Goal: Transaction & Acquisition: Purchase product/service

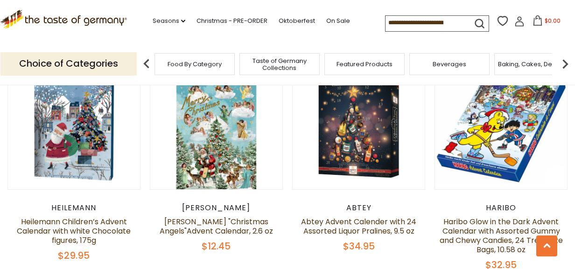
scroll to position [824, 0]
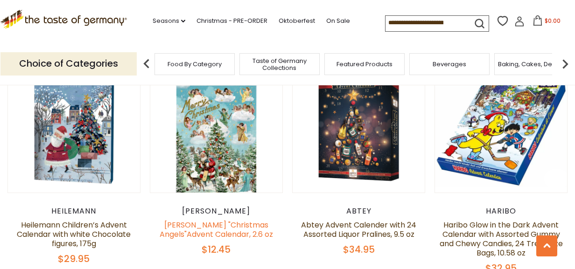
click at [225, 220] on link "[PERSON_NAME] "Christmas Angels"Advent Calendar, 2.6 oz" at bounding box center [216, 230] width 113 height 20
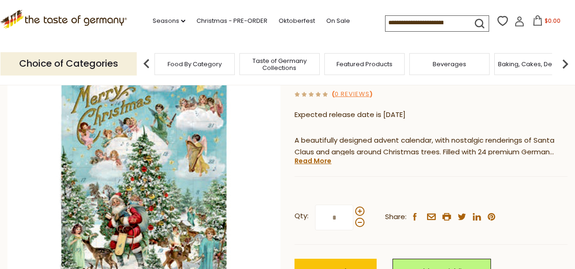
scroll to position [125, 0]
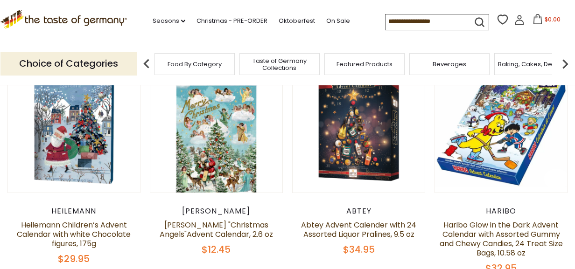
scroll to position [824, 0]
